Goal: Task Accomplishment & Management: Complete application form

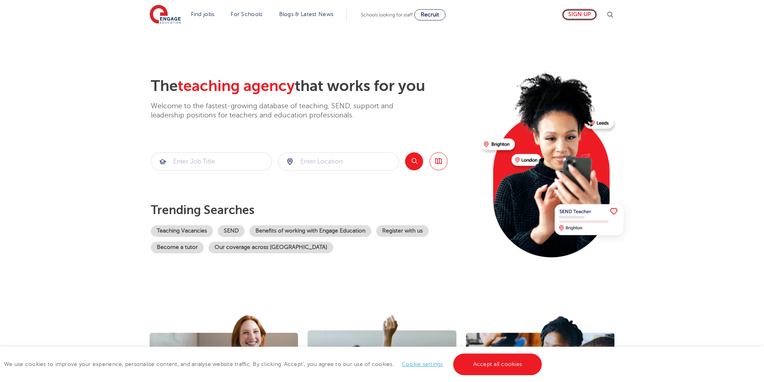
click at [578, 11] on link "Sign up" at bounding box center [579, 15] width 35 height 12
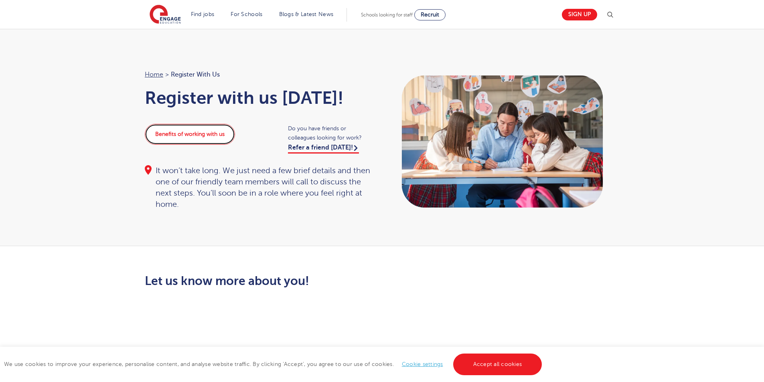
click at [197, 137] on link "Benefits of working with us" at bounding box center [190, 134] width 90 height 21
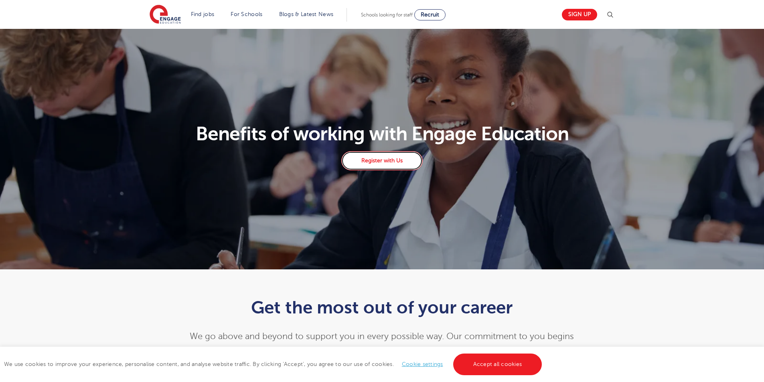
click at [417, 159] on link "Register with Us" at bounding box center [381, 160] width 81 height 19
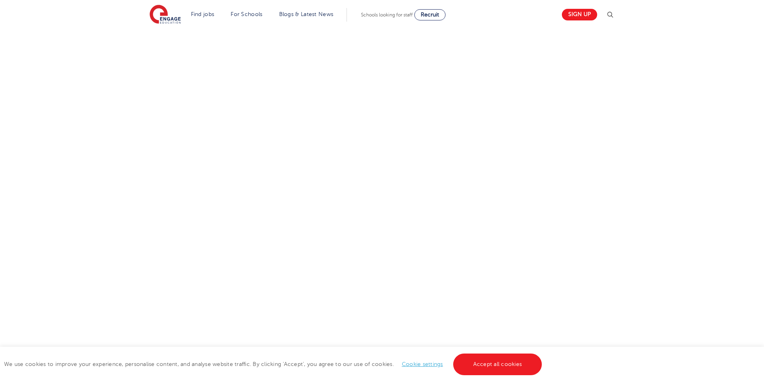
scroll to position [296, 0]
